Goal: Check status: Check status

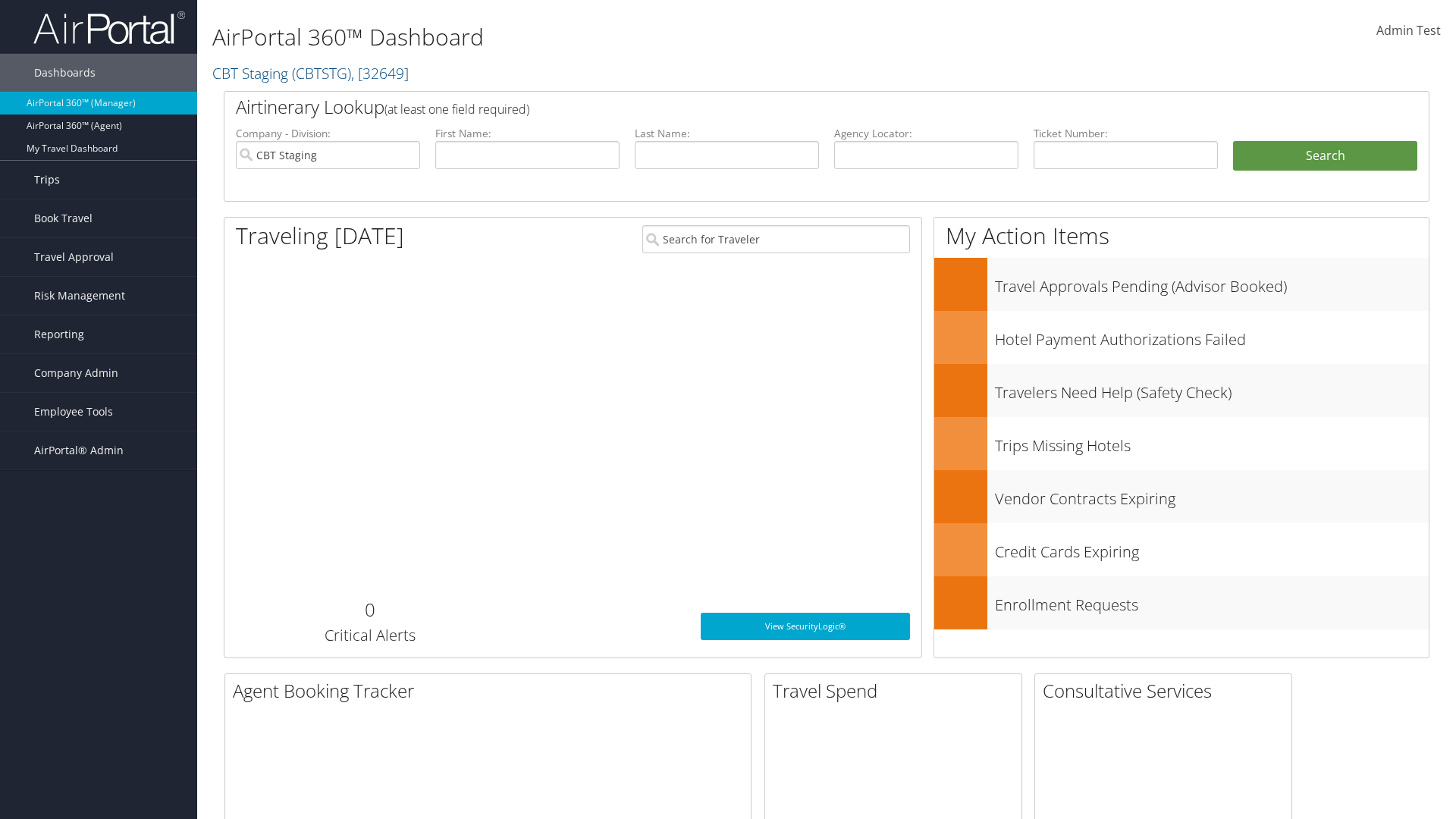
click at [98, 180] on link "Trips" at bounding box center [98, 180] width 197 height 38
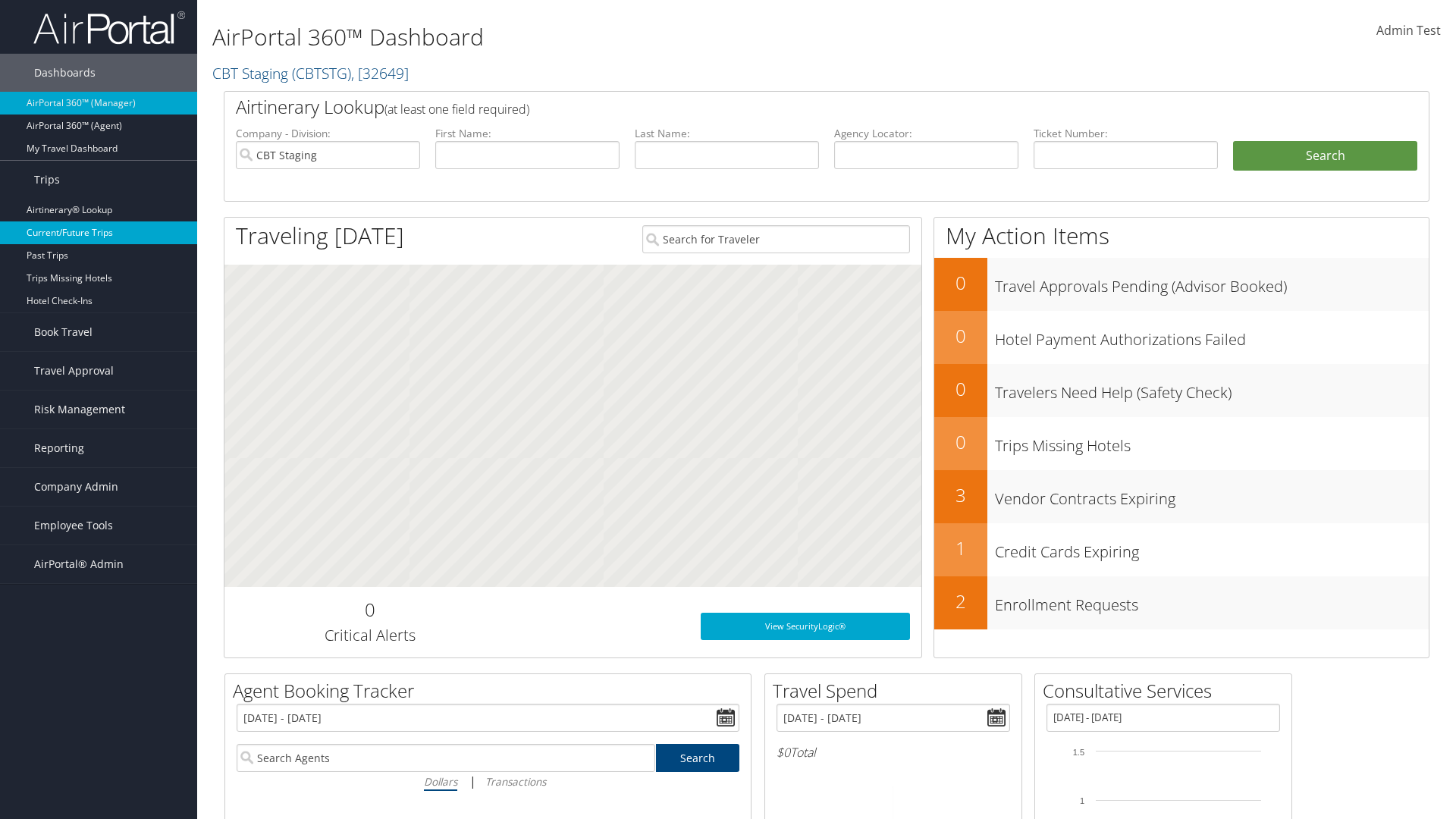
click at [98, 233] on link "Current/Future Trips" at bounding box center [98, 233] width 197 height 23
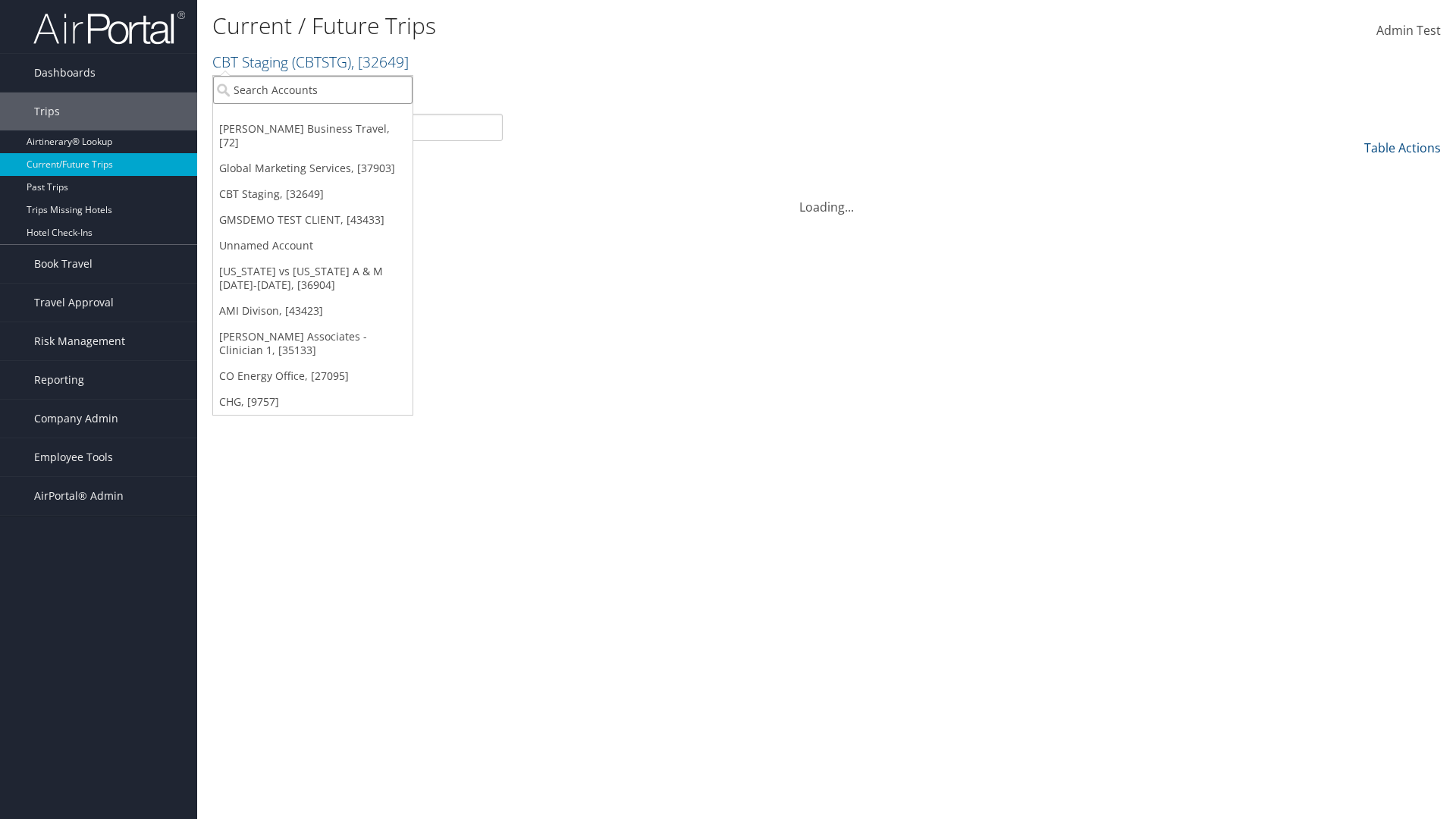
click at [312, 90] on input "search" at bounding box center [312, 90] width 199 height 28
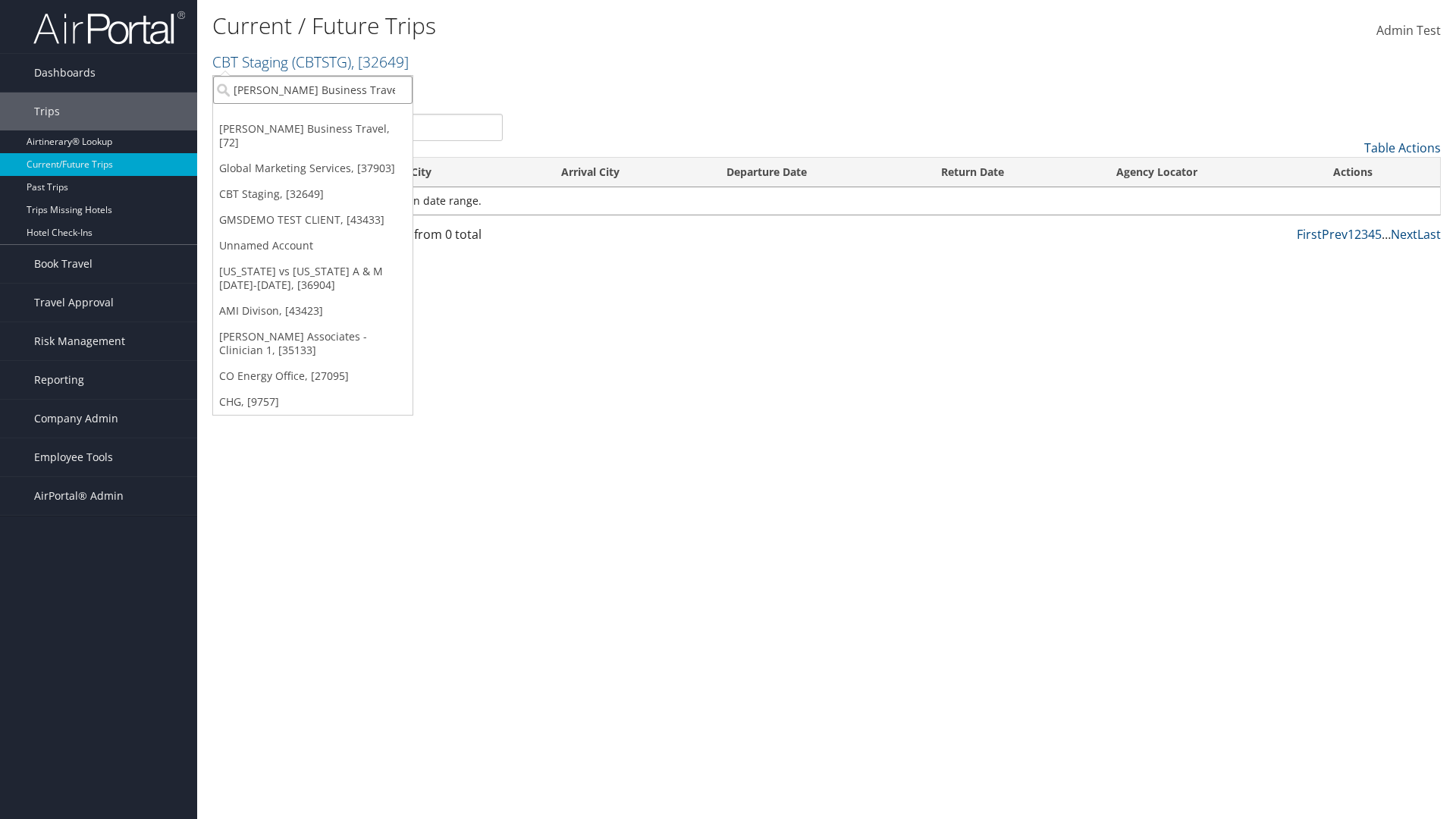
type input "[PERSON_NAME] Business Travel"
click at [333, 118] on div "Christopherson Business Travel (C10001), [72]" at bounding box center [333, 118] width 258 height 14
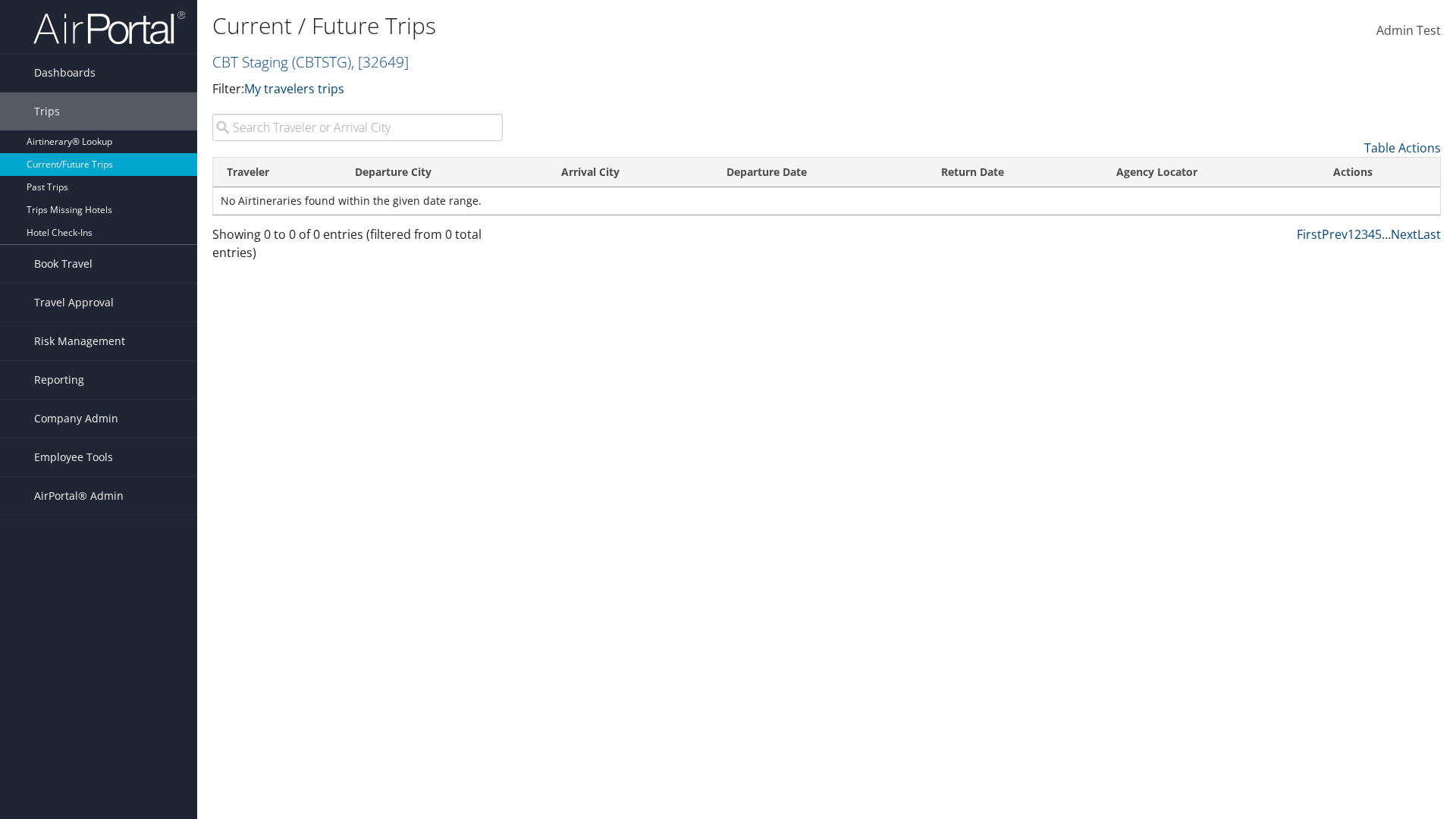
click at [358, 128] on input "search" at bounding box center [358, 127] width 291 height 27
type input "No"
